Goal: Task Accomplishment & Management: Manage account settings

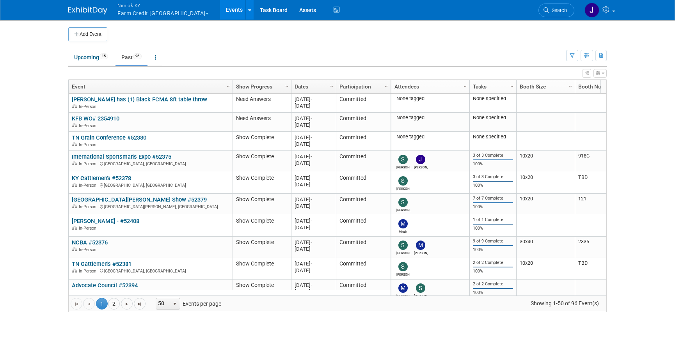
click at [172, 16] on button "Nimlok KY Farm Credit Mid America" at bounding box center [168, 10] width 102 height 20
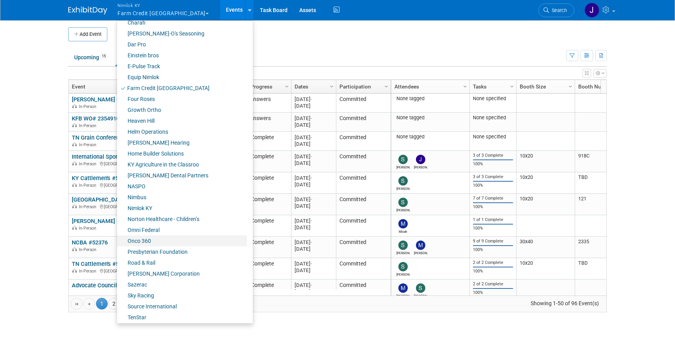
scroll to position [260, 0]
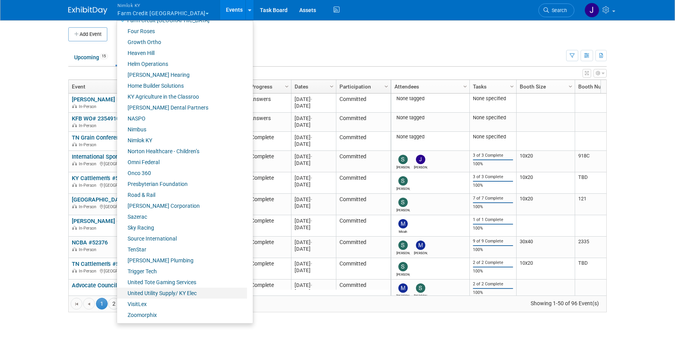
click at [174, 294] on link "United Utility Supply/ KY Elec" at bounding box center [182, 293] width 130 height 11
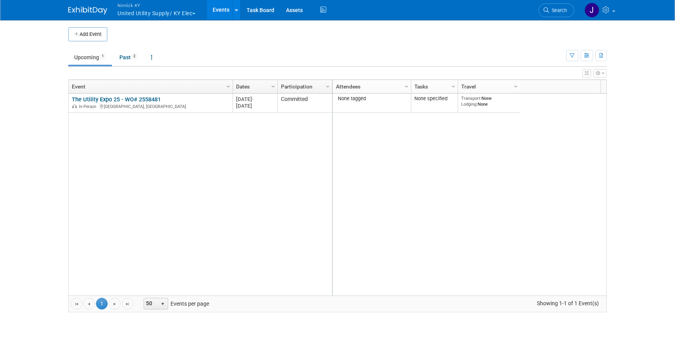
click at [180, 12] on button "Nimlok KY United Utility Supply/ KY Elec" at bounding box center [161, 10] width 89 height 20
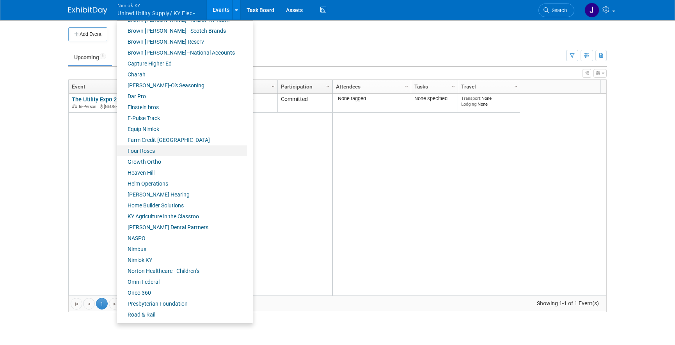
scroll to position [142, 0]
click at [163, 137] on link "Farm Credit [GEOGRAPHIC_DATA]" at bounding box center [182, 138] width 130 height 11
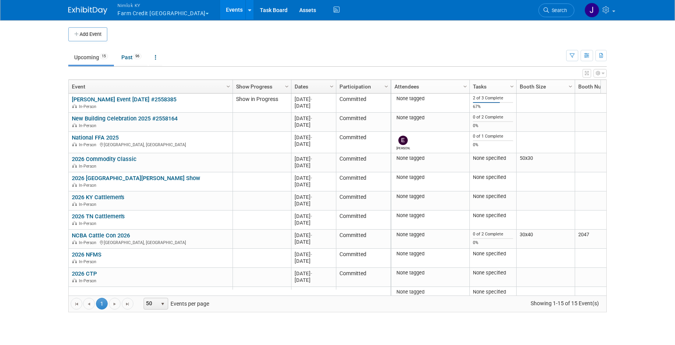
click at [196, 50] on ul "Upcoming 15 Past 96 All Events 111 Past and Upcoming Grouped Annually Events gr…" at bounding box center [317, 58] width 498 height 18
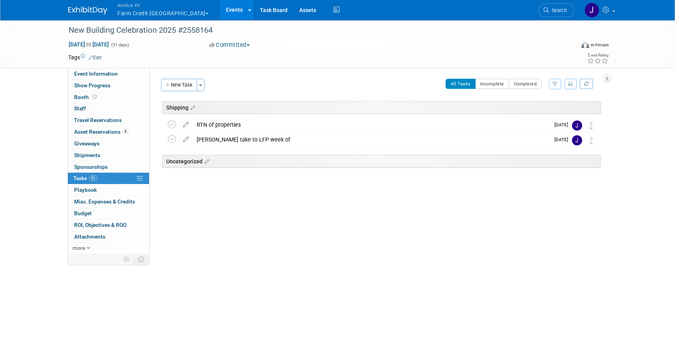
click at [220, 10] on link "Events" at bounding box center [234, 9] width 28 height 19
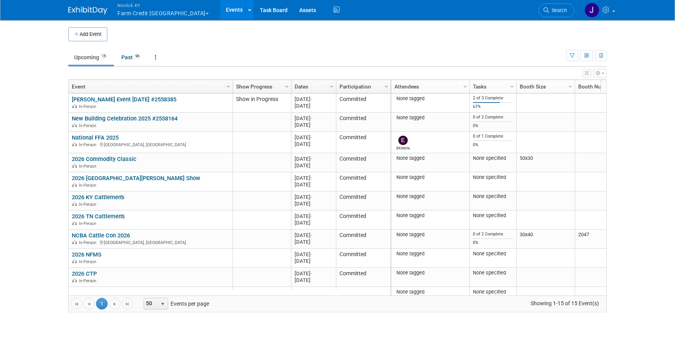
click at [95, 33] on button "Add Event" at bounding box center [87, 34] width 39 height 14
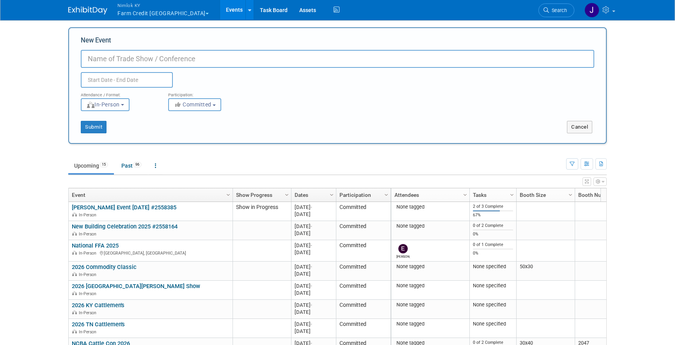
paste input "KS State Realtor Convention"
type input "KS State Realtor Convention #2558559"
click at [152, 85] on input "text" at bounding box center [127, 80] width 92 height 16
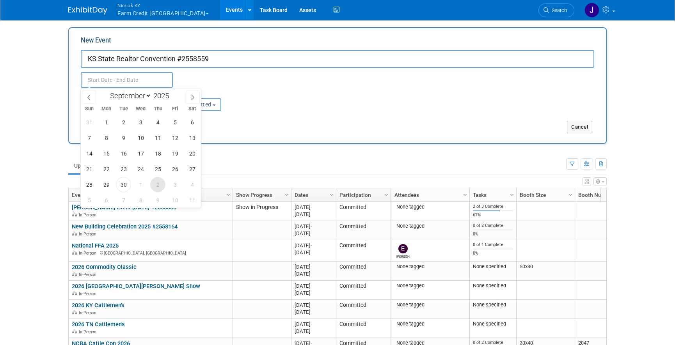
click at [159, 185] on span "2" at bounding box center [157, 184] width 15 height 15
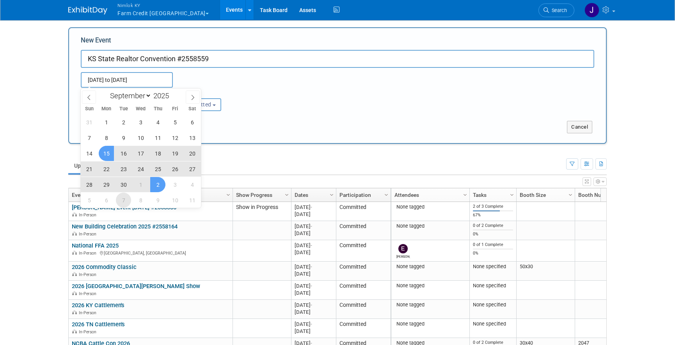
click at [124, 202] on span "7" at bounding box center [123, 200] width 15 height 15
click at [124, 202] on td "Rylee Alcorn Event September 2025 #2558385 Rylee Alcorn Event September 2025 #2…" at bounding box center [151, 211] width 164 height 19
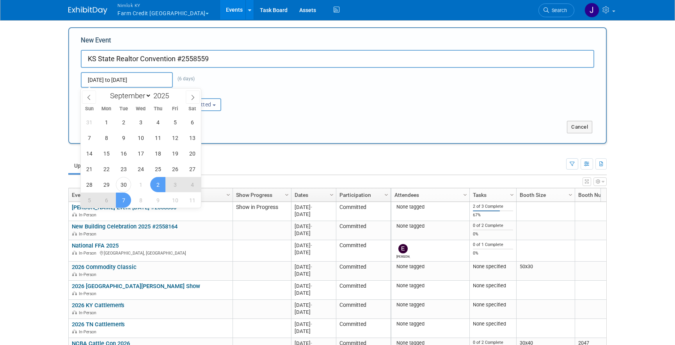
click at [121, 79] on input "Oct 2, 2025 to Oct 7, 2025" at bounding box center [127, 80] width 92 height 16
click at [126, 200] on span "7" at bounding box center [123, 200] width 15 height 15
click at [160, 202] on span "9" at bounding box center [157, 200] width 15 height 15
type input "Oct 7, 2025 to Oct 9, 2025"
click at [292, 106] on div "Attendance / Format: <img src="https://www.exhibitday.com/Images/Format-InPerso…" at bounding box center [337, 99] width 525 height 23
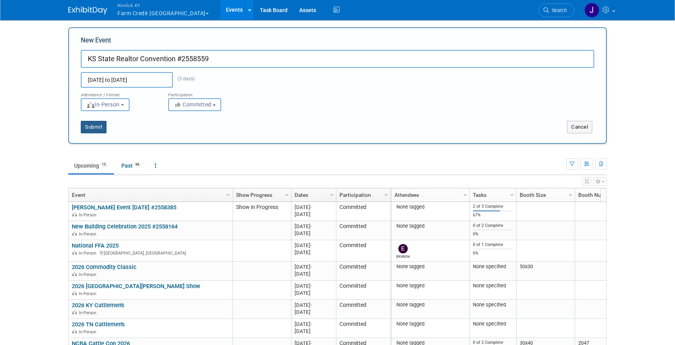
click at [97, 126] on button "Submit" at bounding box center [94, 127] width 26 height 12
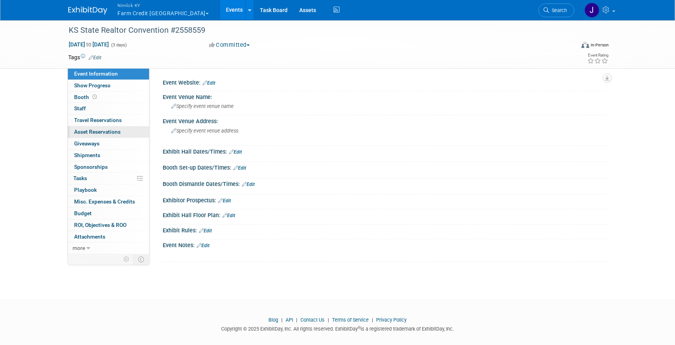
click at [108, 131] on span "Asset Reservations 0" at bounding box center [97, 132] width 46 height 6
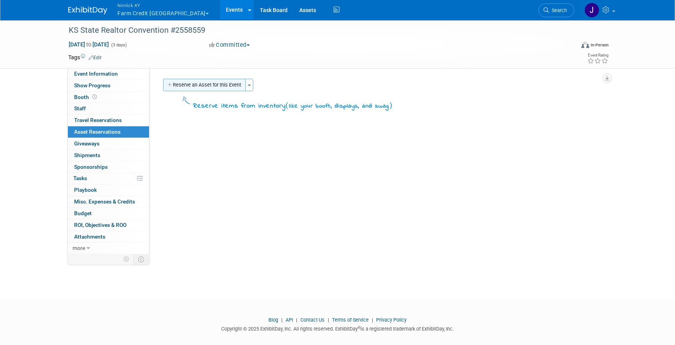
click at [221, 87] on button "Reserve an Asset for this Event" at bounding box center [204, 85] width 83 height 12
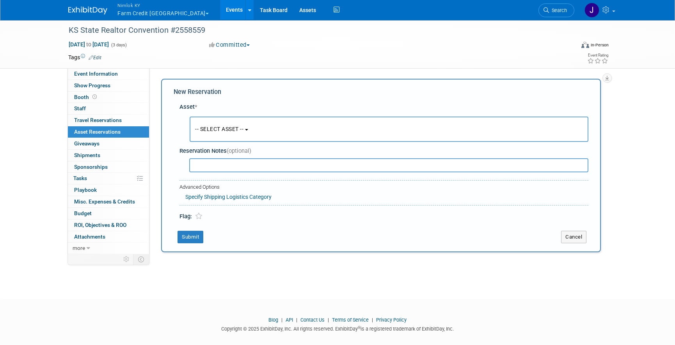
scroll to position [7, 0]
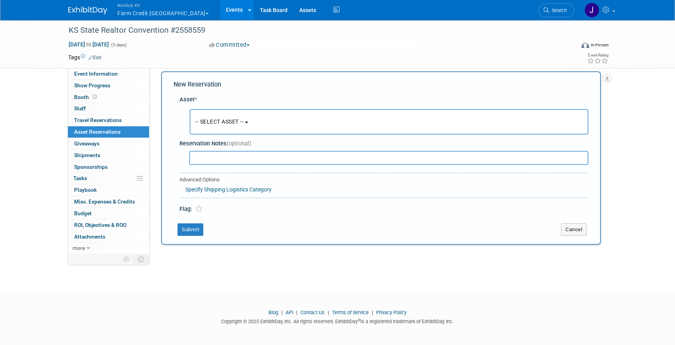
click at [225, 125] on button "-- SELECT ASSET --" at bounding box center [389, 121] width 399 height 25
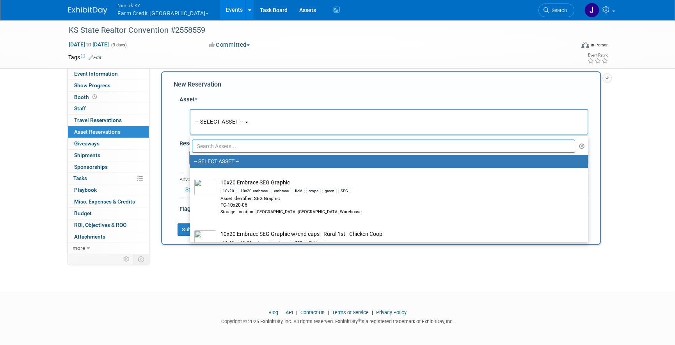
click at [243, 142] on input "text" at bounding box center [383, 146] width 383 height 13
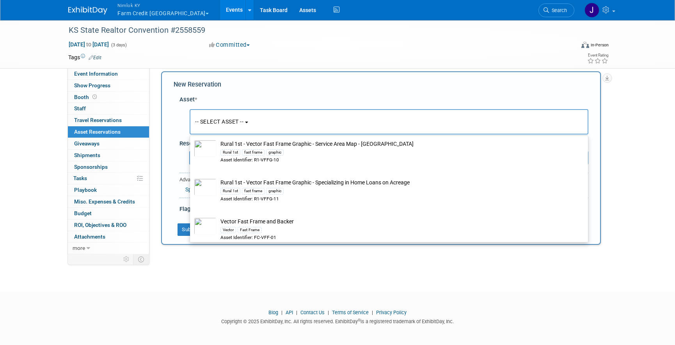
scroll to position [672, 0]
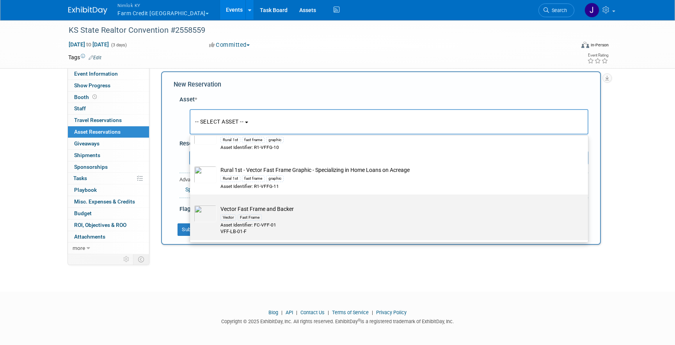
type input "fast"
click at [279, 213] on td "Vector Fast Frame and Backer Vector Fast Frame Asset Identifier: FC-VFF-01 VFF-…" at bounding box center [394, 220] width 356 height 30
click at [191, 204] on input "Vector Fast Frame and Backer Vector Fast Frame Asset Identifier: FC-VFF-01 VFF-…" at bounding box center [188, 201] width 5 height 5
select select "10722049"
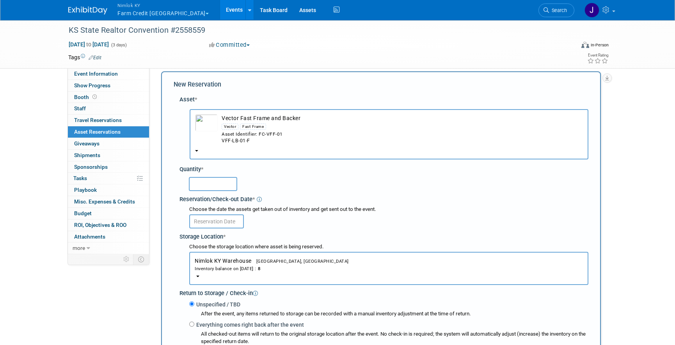
click at [204, 184] on input "text" at bounding box center [213, 184] width 48 height 14
type input "3"
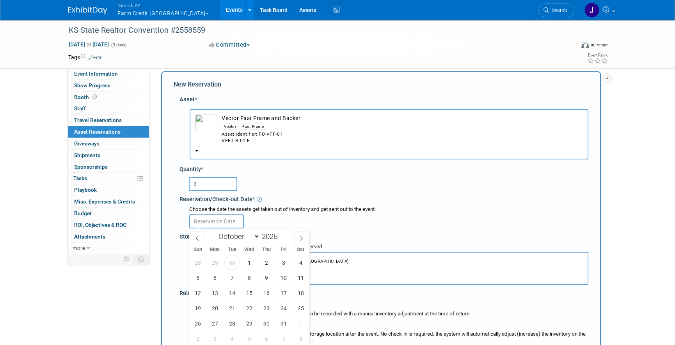
click at [228, 226] on input "text" at bounding box center [216, 221] width 55 height 14
click at [233, 261] on span "30" at bounding box center [231, 262] width 15 height 15
type input "Sep 30, 2025"
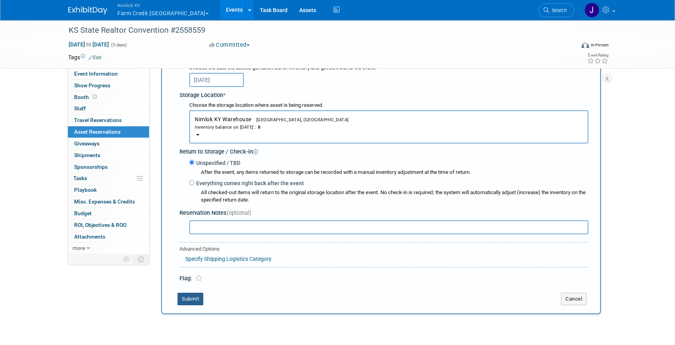
click at [197, 294] on button "Submit" at bounding box center [190, 299] width 26 height 12
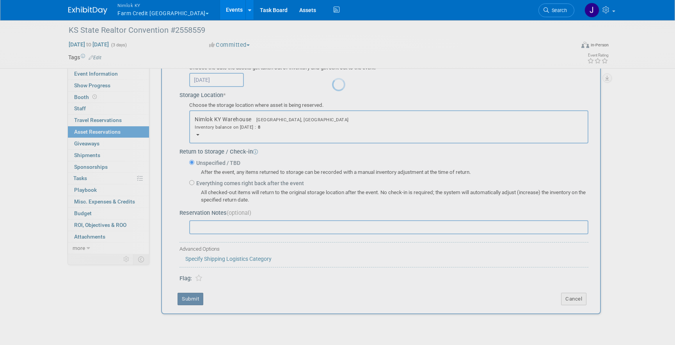
scroll to position [9, 0]
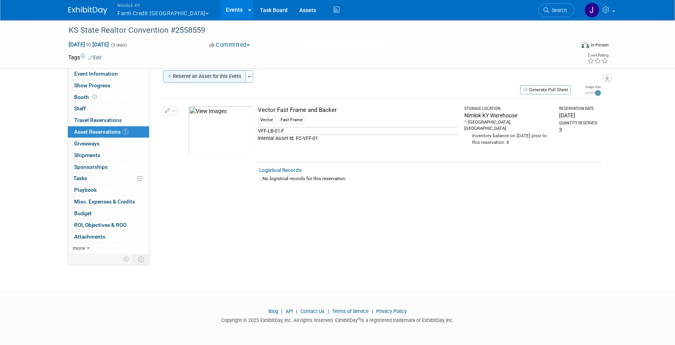
click at [181, 75] on button "Reserve an Asset for this Event" at bounding box center [204, 76] width 83 height 12
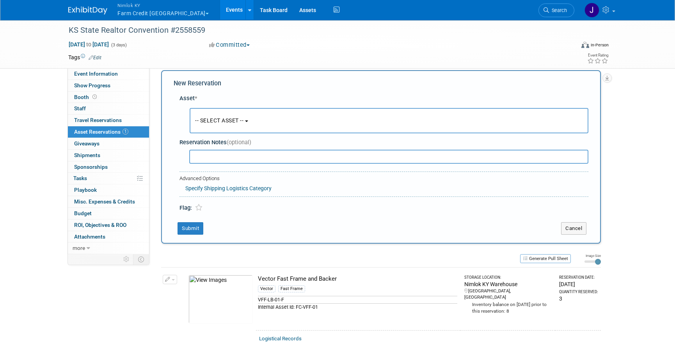
scroll to position [7, 0]
click at [225, 123] on span "-- SELECT ASSET --" at bounding box center [219, 122] width 48 height 6
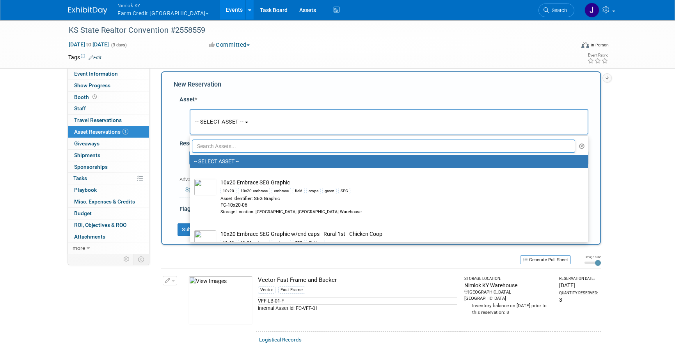
click at [259, 145] on input "text" at bounding box center [383, 146] width 383 height 13
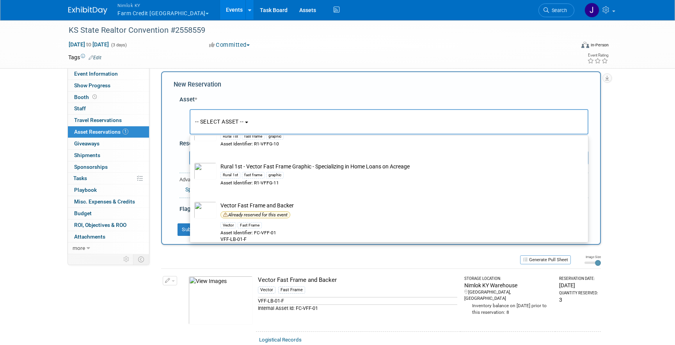
scroll to position [579, 0]
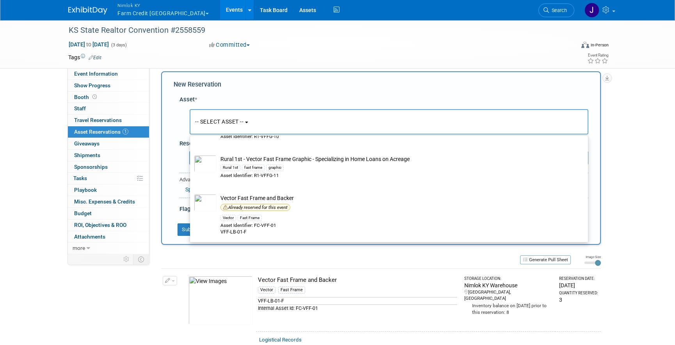
type input "fast frame"
click at [650, 221] on div "KS State Realtor Convention #2558559 Oct 7, 2025 to Oct 9, 2025 (3 days) Oct 7,…" at bounding box center [337, 193] width 675 height 363
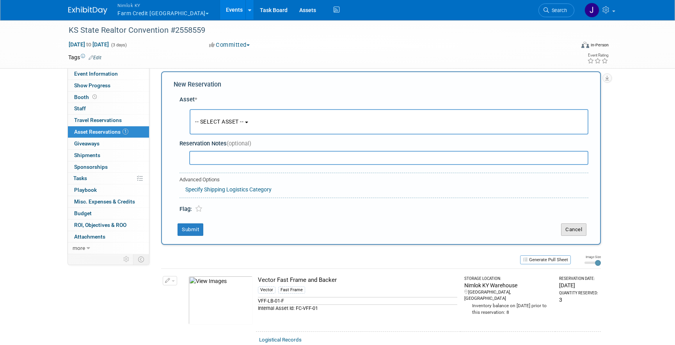
click at [577, 227] on button "Cancel" at bounding box center [573, 229] width 25 height 12
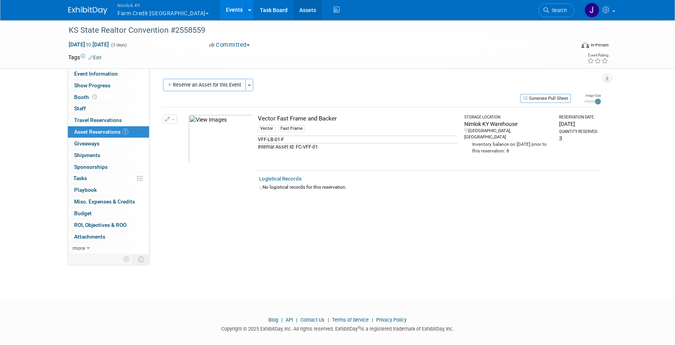
click at [293, 7] on link "Assets" at bounding box center [307, 9] width 28 height 19
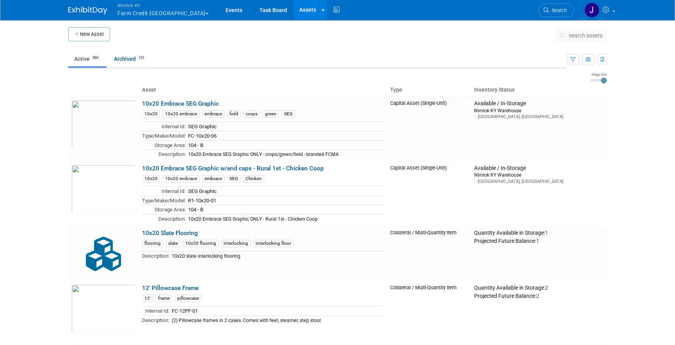
click at [567, 33] on icon at bounding box center [563, 35] width 8 height 5
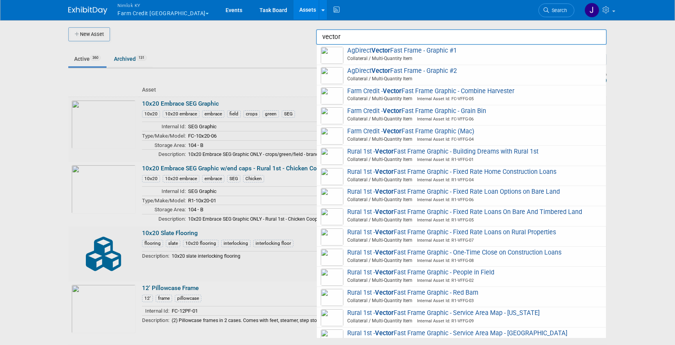
type input "vector"
click at [337, 46] on div at bounding box center [337, 172] width 0 height 345
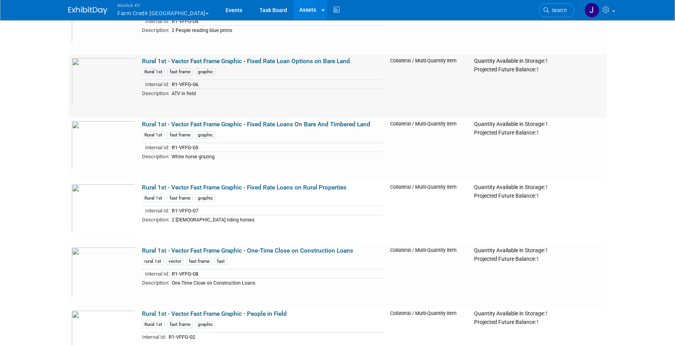
scroll to position [19589, 0]
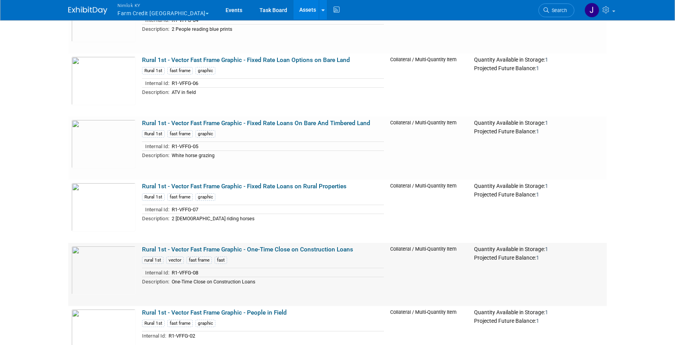
click at [263, 246] on link "Rural 1st - Vector Fast Frame Graphic - One-Time Close on Construction Loans" at bounding box center [247, 249] width 211 height 7
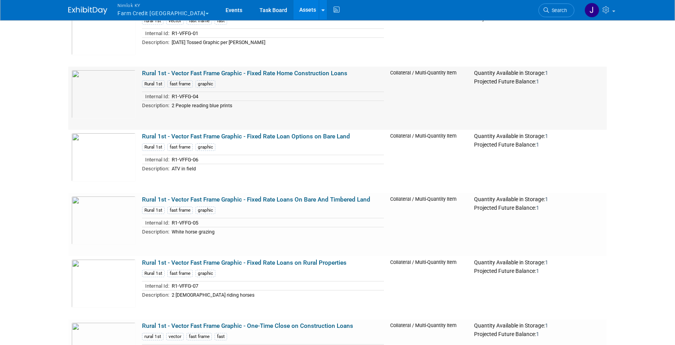
scroll to position [19513, 0]
click at [222, 133] on link "Rural 1st - Vector Fast Frame Graphic - Fixed Rate Loan Options on Bare Land" at bounding box center [246, 136] width 208 height 7
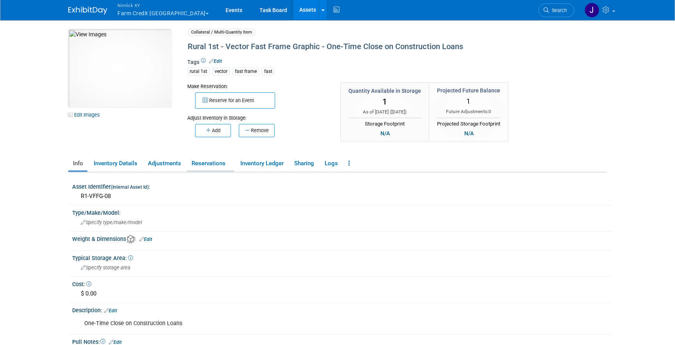
click at [202, 162] on link "Reservations" at bounding box center [210, 164] width 47 height 14
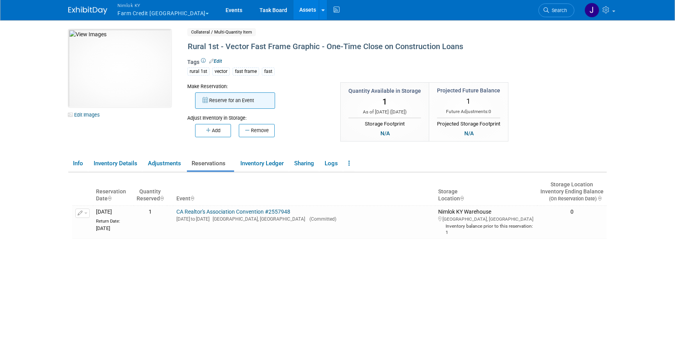
click at [220, 100] on button "Reserve for an Event" at bounding box center [235, 100] width 80 height 16
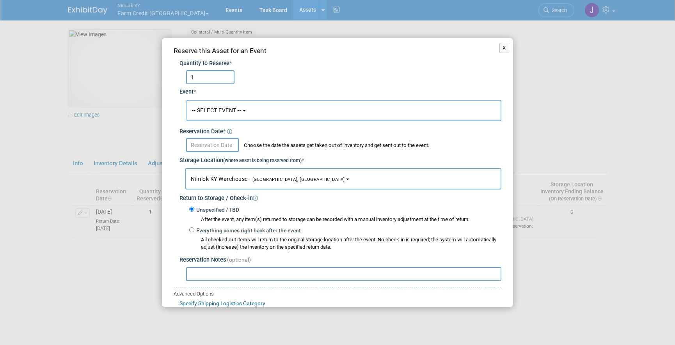
type input "1"
click at [228, 109] on span "-- SELECT EVENT --" at bounding box center [216, 110] width 49 height 6
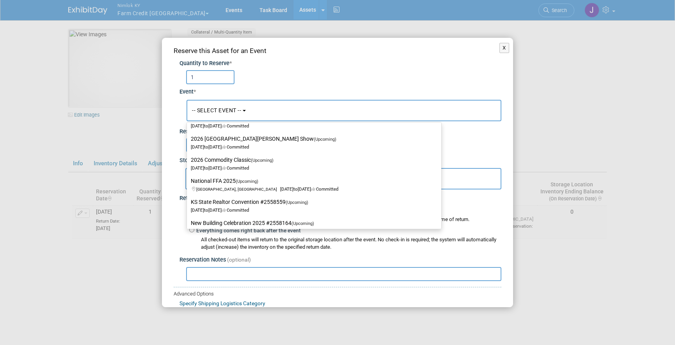
scroll to position [235, 0]
click at [281, 199] on label "KS State Realtor Convention #2558559 (Upcoming) [DATE] to [DATE] Committed" at bounding box center [312, 204] width 243 height 18
click at [188, 199] on input "KS State Realtor Convention #2558559 (Upcoming) [DATE] to [DATE] Committed" at bounding box center [185, 200] width 5 height 5
select select "11165849"
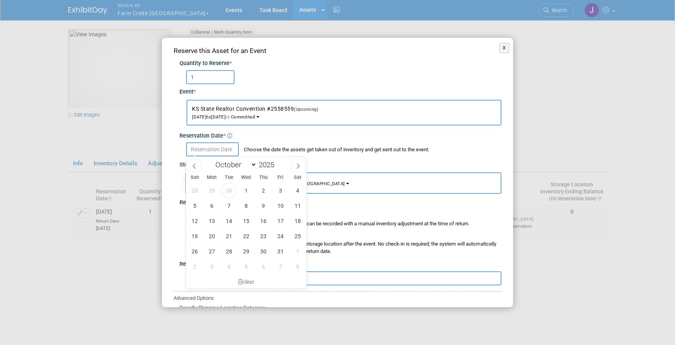
click at [201, 144] on input "text" at bounding box center [212, 149] width 53 height 14
click at [229, 189] on span "30" at bounding box center [228, 190] width 15 height 15
type input "Sep 30, 2025"
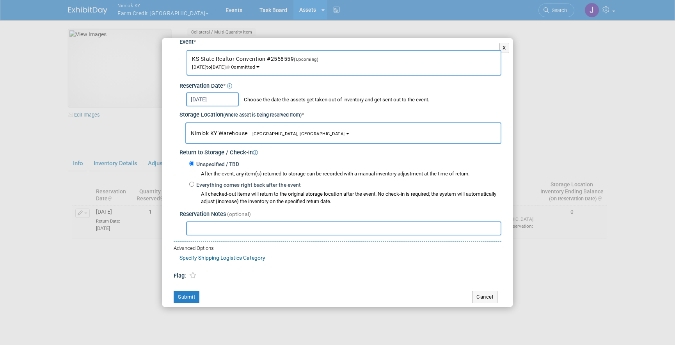
scroll to position [54, 0]
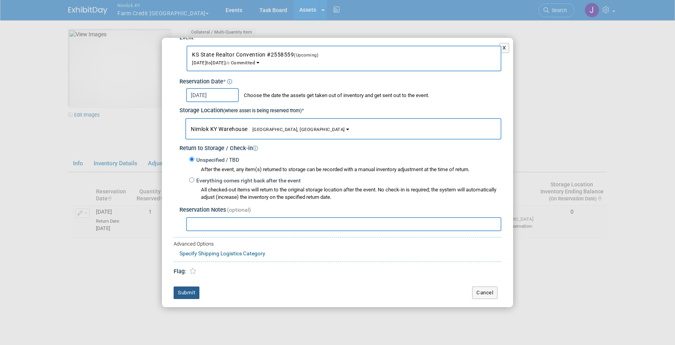
click at [189, 292] on button "Submit" at bounding box center [187, 293] width 26 height 12
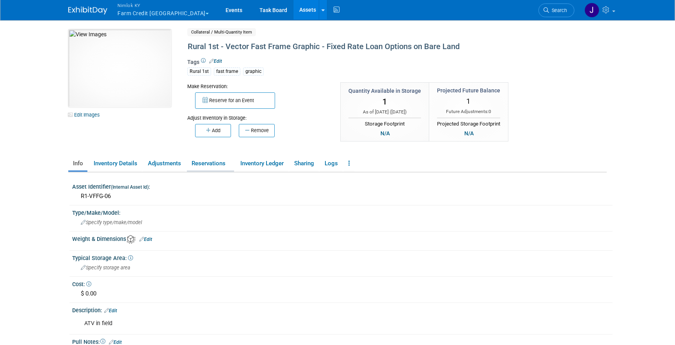
click at [217, 165] on link "Reservations" at bounding box center [210, 164] width 47 height 14
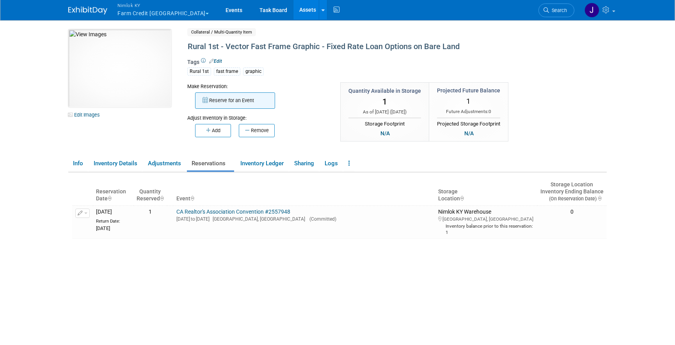
click at [230, 98] on button "Reserve for an Event" at bounding box center [235, 100] width 80 height 16
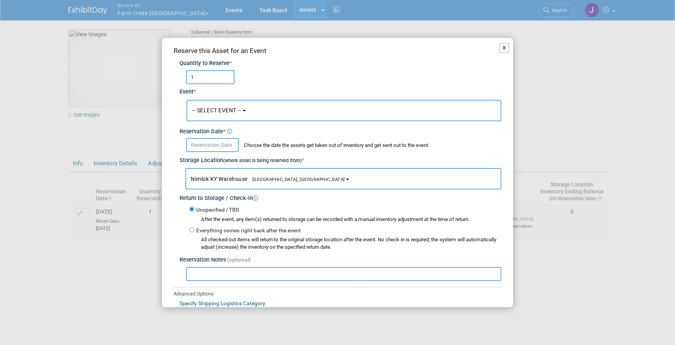
type input "1"
click at [243, 108] on button "-- SELECT EVENT --" at bounding box center [343, 110] width 315 height 21
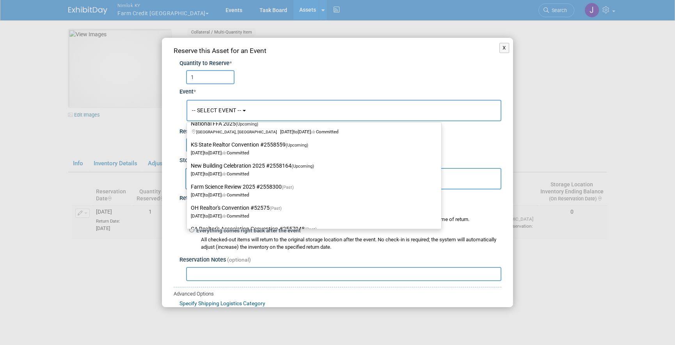
scroll to position [279, 0]
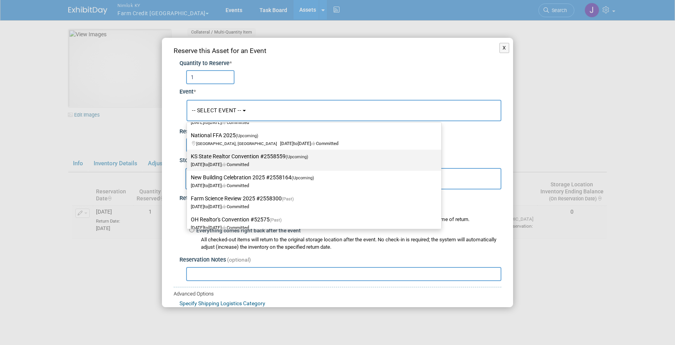
click at [264, 160] on label "KS State Realtor Convention #2558559 (Upcoming) [DATE] to [DATE] Committed" at bounding box center [312, 160] width 243 height 18
click at [188, 159] on input "KS State Realtor Convention #2558559 (Upcoming) [DATE] to [DATE] Committed" at bounding box center [185, 156] width 5 height 5
select select "11165849"
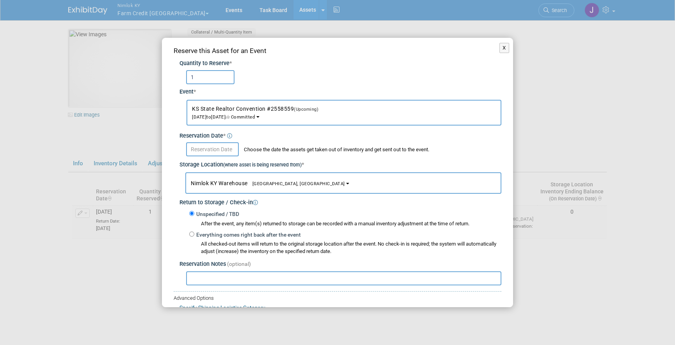
click at [220, 148] on input "text" at bounding box center [212, 149] width 53 height 14
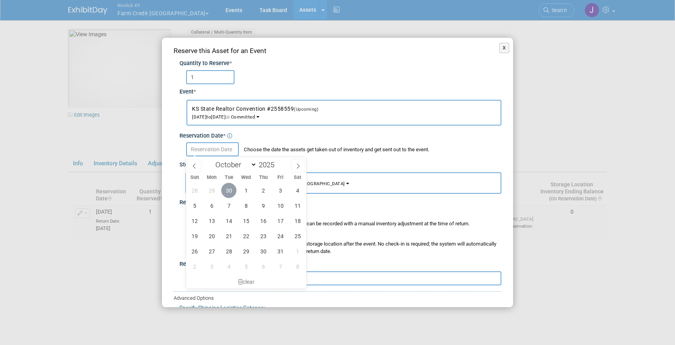
click at [231, 184] on span "30" at bounding box center [228, 190] width 15 height 15
type input "[DATE]"
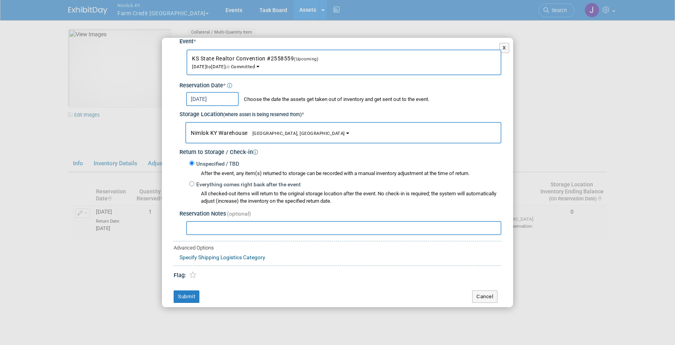
scroll to position [54, 0]
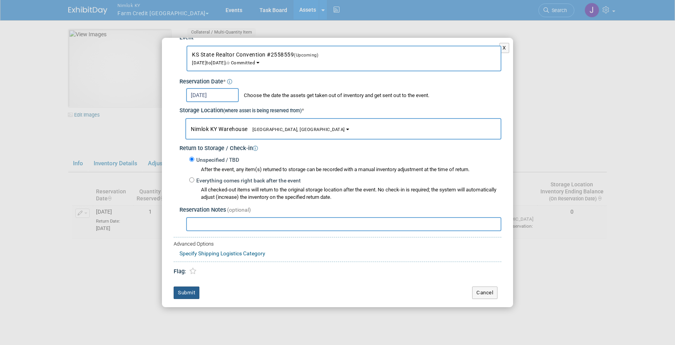
click at [194, 291] on button "Submit" at bounding box center [187, 293] width 26 height 12
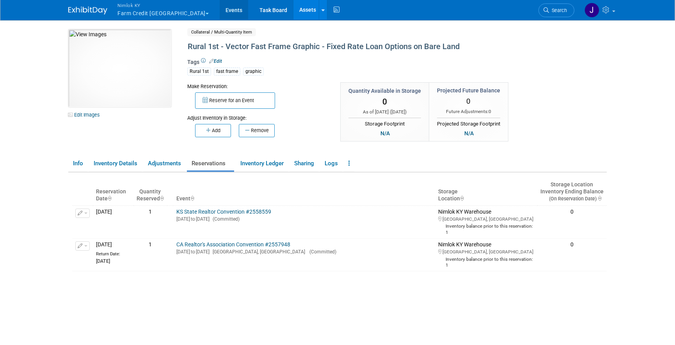
click at [220, 8] on link "Events" at bounding box center [234, 9] width 28 height 19
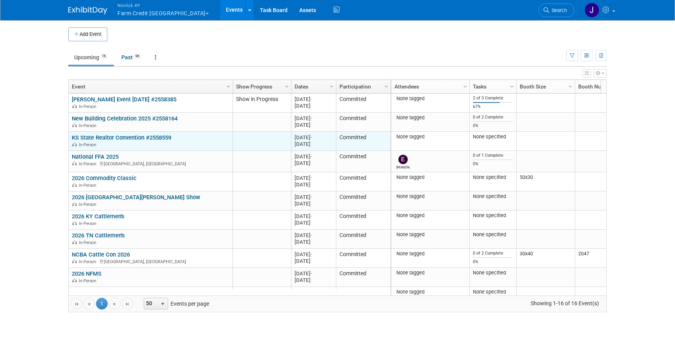
click at [156, 138] on link "KS State Realtor Convention #2558559" at bounding box center [121, 137] width 99 height 7
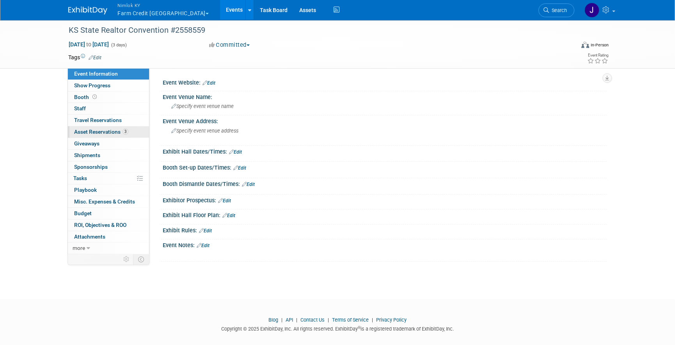
click at [115, 133] on span "Asset Reservations 3" at bounding box center [101, 132] width 54 height 6
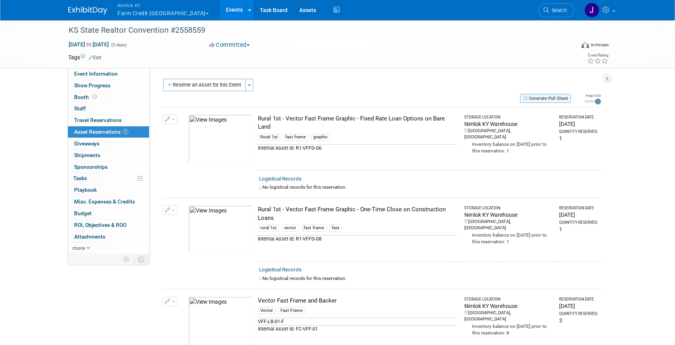
click at [535, 96] on button "Generate Pull Sheet" at bounding box center [545, 98] width 51 height 9
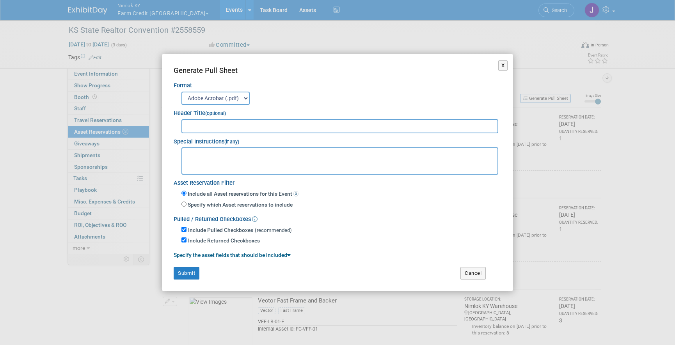
click at [326, 125] on input "text" at bounding box center [339, 126] width 317 height 14
type input "2558559"
click at [193, 271] on button "Submit" at bounding box center [187, 273] width 26 height 12
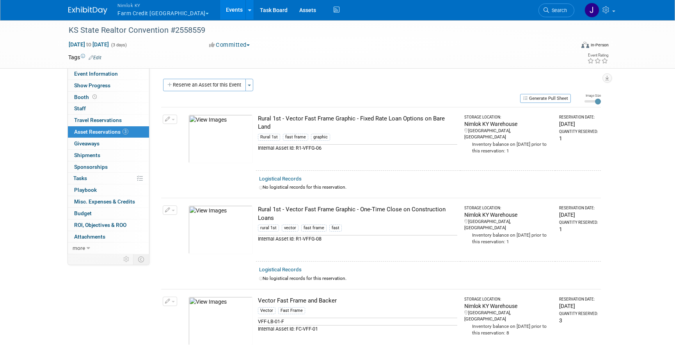
drag, startPoint x: 271, startPoint y: 126, endPoint x: 256, endPoint y: 120, distance: 16.4
click at [256, 120] on td "Rural 1st - Vector Fast Frame Graphic - Fixed Rate Loan Options on Bare Land Ru…" at bounding box center [358, 138] width 204 height 63
copy div "Rural 1st - Vector Fast Frame Graphic - Fixed Rate Loan Options on Bare Land"
drag, startPoint x: 325, startPoint y: 148, endPoint x: 296, endPoint y: 149, distance: 29.6
click at [296, 149] on div "Internal Asset Id: R1-VFFG-06" at bounding box center [357, 147] width 199 height 7
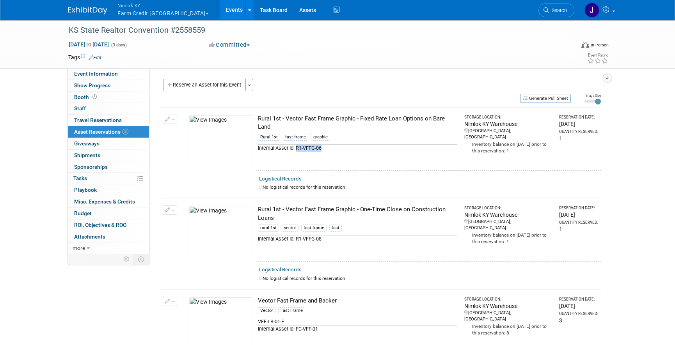
copy div "R1-VFFG-06"
drag, startPoint x: 275, startPoint y: 218, endPoint x: 257, endPoint y: 213, distance: 18.6
click at [257, 213] on td "Rural 1st - Vector Fast Frame Graphic - One-Time Close on Construction Loans ru…" at bounding box center [358, 229] width 204 height 63
copy div "Rural 1st - Vector Fast Frame Graphic - One-Time Close on Construction Loans"
drag, startPoint x: 325, startPoint y: 239, endPoint x: 296, endPoint y: 241, distance: 28.9
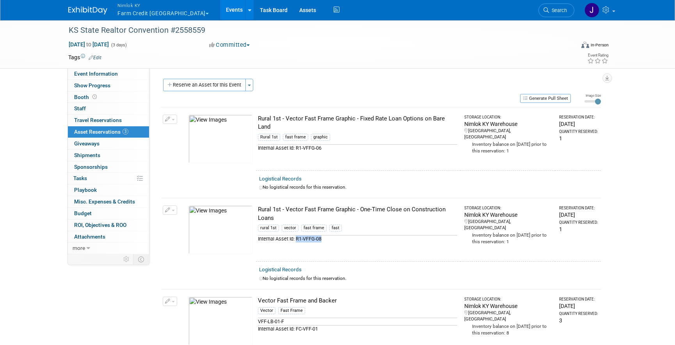
click at [296, 241] on div "Internal Asset Id: R1-VFFG-08" at bounding box center [357, 238] width 199 height 7
copy div "R1-VFFG-08"
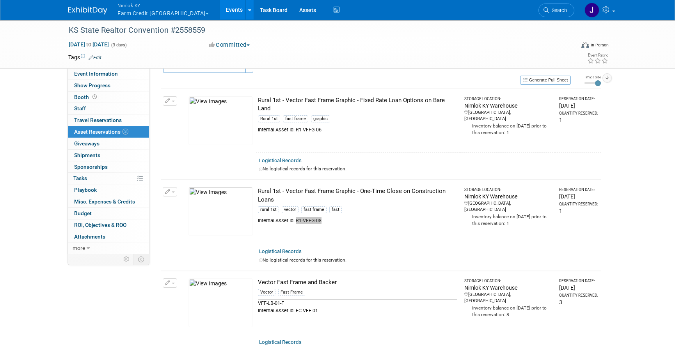
scroll to position [77, 0]
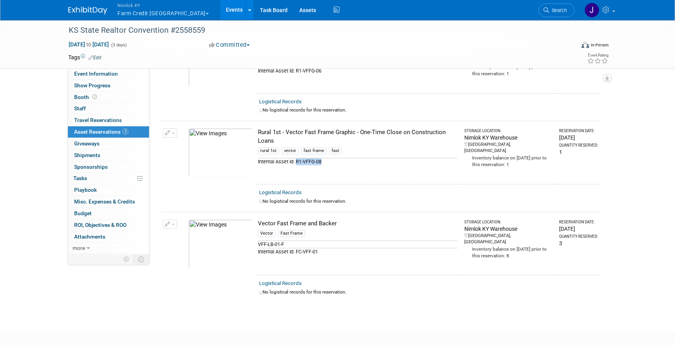
drag, startPoint x: 335, startPoint y: 224, endPoint x: 251, endPoint y: 226, distance: 83.5
click at [251, 226] on tr "Change Reservation Manage Logistical Records Cancel Reservation" at bounding box center [380, 243] width 439 height 63
copy tr "10047882-10722049-04d1a389-5450-4d8d-9054-4cf0b9c39106.jpg Vector Fast Frame an…"
drag, startPoint x: 319, startPoint y: 253, endPoint x: 296, endPoint y: 253, distance: 23.0
click at [296, 253] on div "Internal Asset Id: FC-VFF-01" at bounding box center [357, 251] width 199 height 7
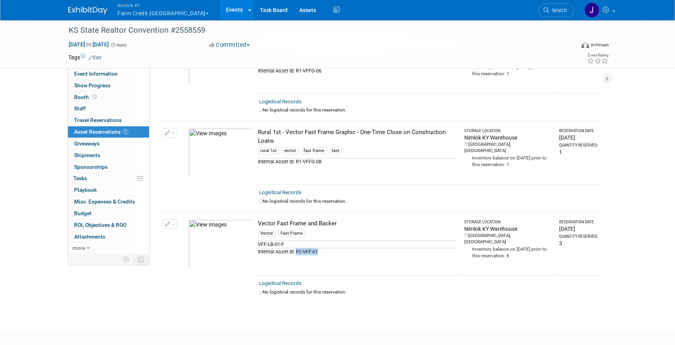
copy div "FC-VFF-01"
click at [103, 184] on link "0% Tasks 0%" at bounding box center [108, 178] width 81 height 11
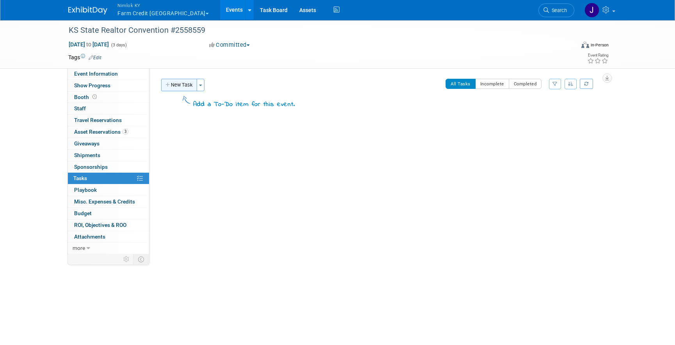
click at [182, 83] on button "New Task" at bounding box center [179, 85] width 36 height 12
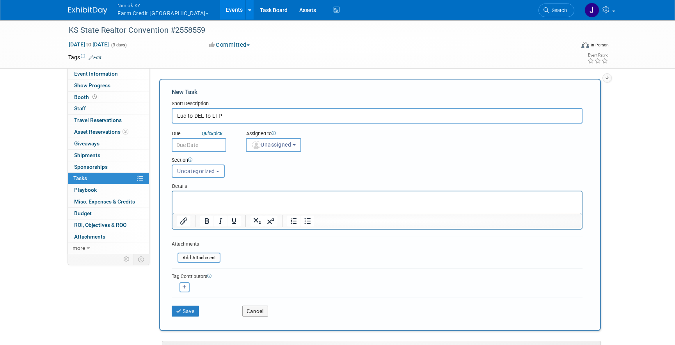
type input "Luc to DEL to LFP"
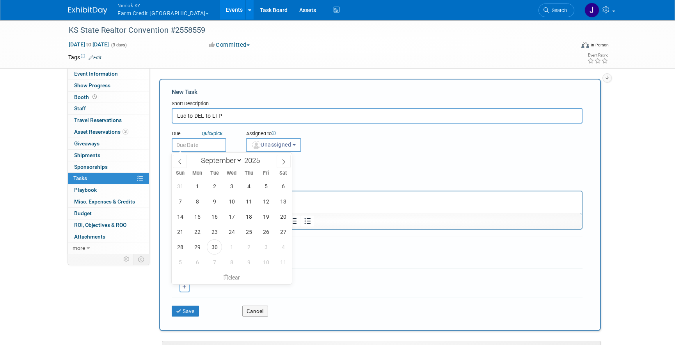
click at [201, 143] on input "text" at bounding box center [199, 145] width 55 height 14
click at [246, 247] on span "2" at bounding box center [248, 246] width 15 height 15
type input "[DATE]"
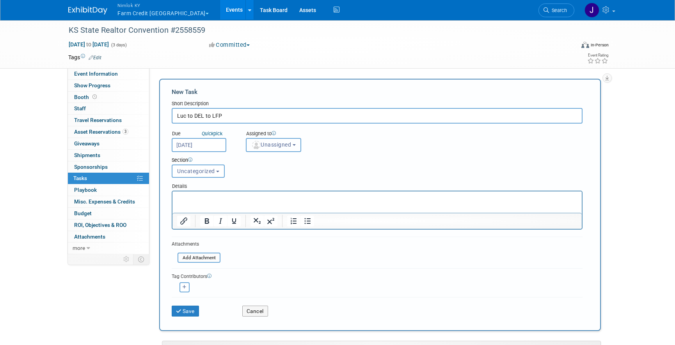
click at [269, 146] on span "Unassigned" at bounding box center [271, 145] width 40 height 6
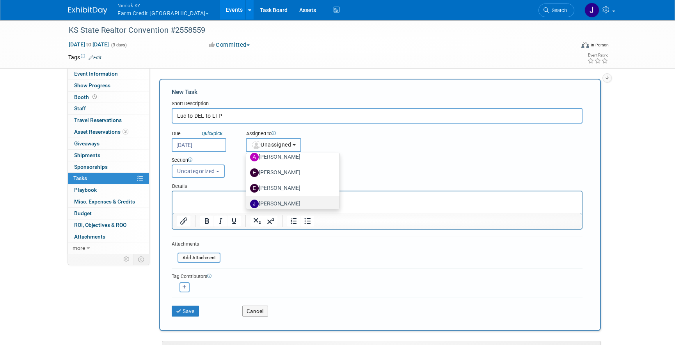
scroll to position [51, 0]
click at [292, 202] on label "[PERSON_NAME] (me)" at bounding box center [291, 207] width 82 height 12
click at [247, 204] on input "[PERSON_NAME] (me)" at bounding box center [244, 206] width 5 height 5
select select "6959d863-ee32-42c4-bffe-2330cab25484"
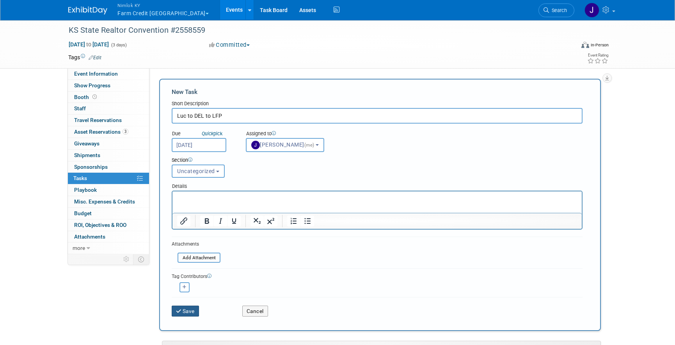
click at [192, 311] on button "Save" at bounding box center [185, 311] width 27 height 11
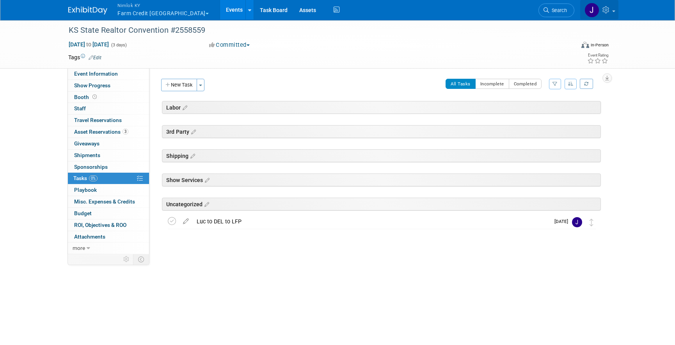
click at [608, 11] on icon at bounding box center [606, 9] width 9 height 7
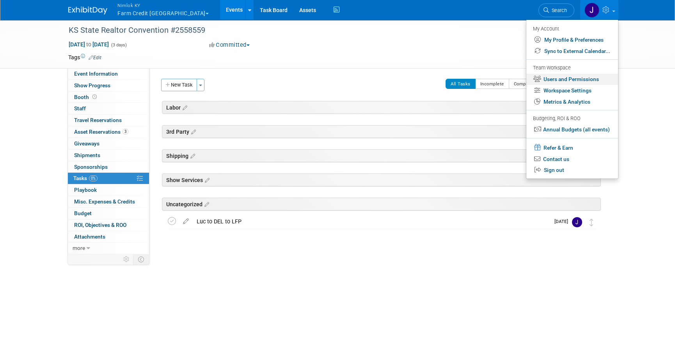
click at [589, 81] on link "Users and Permissions" at bounding box center [572, 79] width 92 height 11
